Goal: Information Seeking & Learning: Learn about a topic

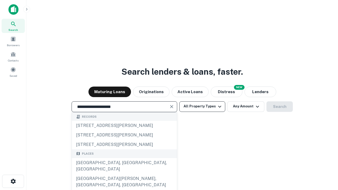
click at [124, 174] on div "[GEOGRAPHIC_DATA], [GEOGRAPHIC_DATA], [GEOGRAPHIC_DATA]" at bounding box center [124, 166] width 105 height 16
click at [202, 106] on button "All Property Types" at bounding box center [202, 106] width 46 height 11
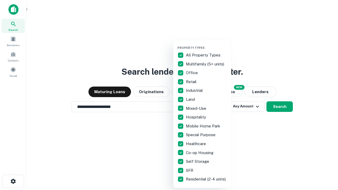
type input "**********"
click at [207, 44] on button "button" at bounding box center [206, 44] width 58 height 0
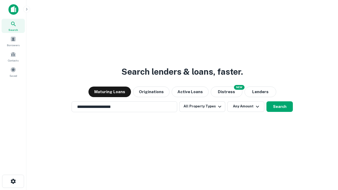
scroll to position [3, 64]
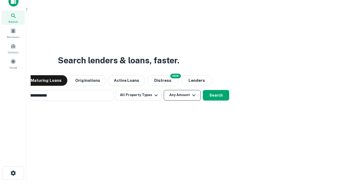
click at [164, 90] on button "Any Amount" at bounding box center [182, 95] width 37 height 11
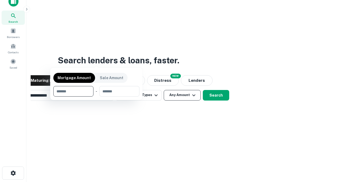
scroll to position [38, 149]
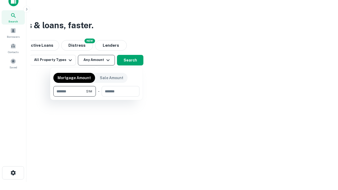
type input "*******"
click at [96, 97] on button "button" at bounding box center [96, 97] width 86 height 0
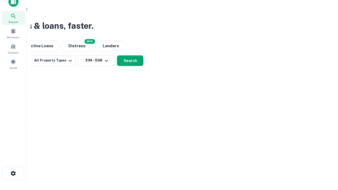
scroll to position [3, 97]
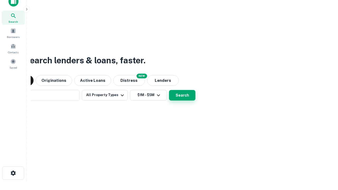
click at [169, 90] on button "Search" at bounding box center [182, 95] width 26 height 11
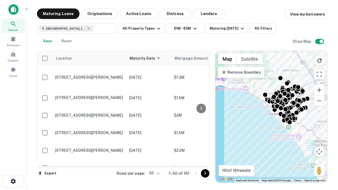
click at [153, 173] on body "Search Borrowers Contacts Saved Maturing Loans Originations Active Loans Distre…" at bounding box center [169, 95] width 338 height 190
click at [154, 160] on li "25" at bounding box center [153, 160] width 15 height 10
